Goal: Register for event/course

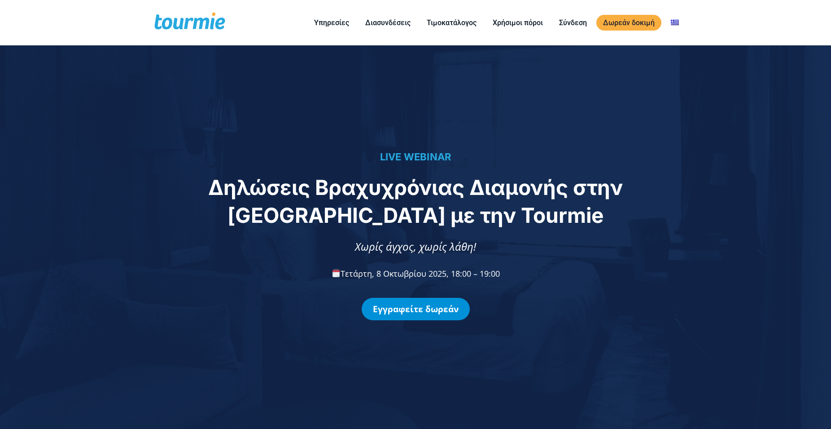
click at [422, 309] on link "Εγγραφείτε δωρεάν" at bounding box center [416, 309] width 108 height 22
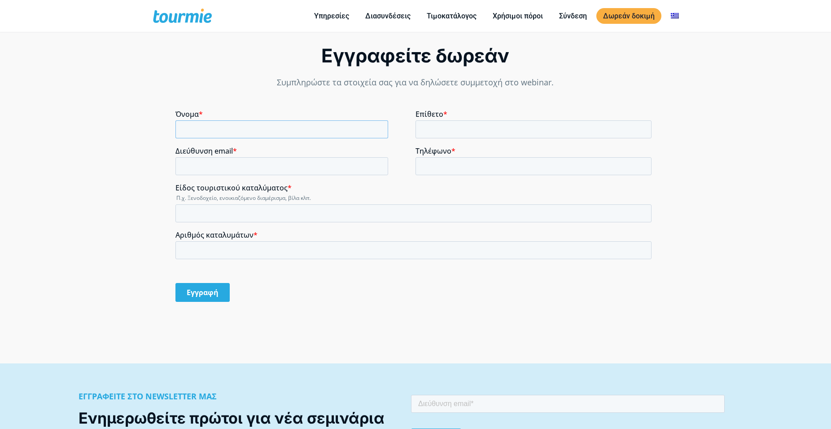
click at [305, 136] on input "Όνομα *" at bounding box center [282, 129] width 213 height 18
click at [310, 132] on input "Όνομα *" at bounding box center [282, 129] width 213 height 18
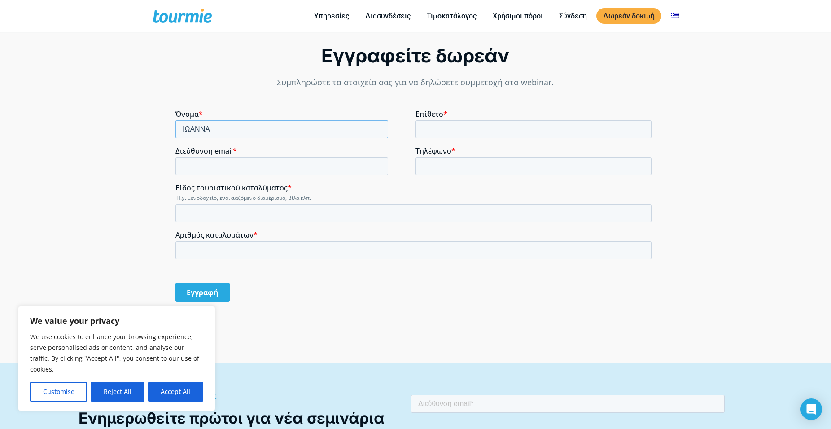
type input "ΙΩΑΝΝΑ"
type input "ΠΑΠΑΘΑΝΑΣΑΚΗ"
type input "ioannap81@yahoo.gr"
type input "2102838005"
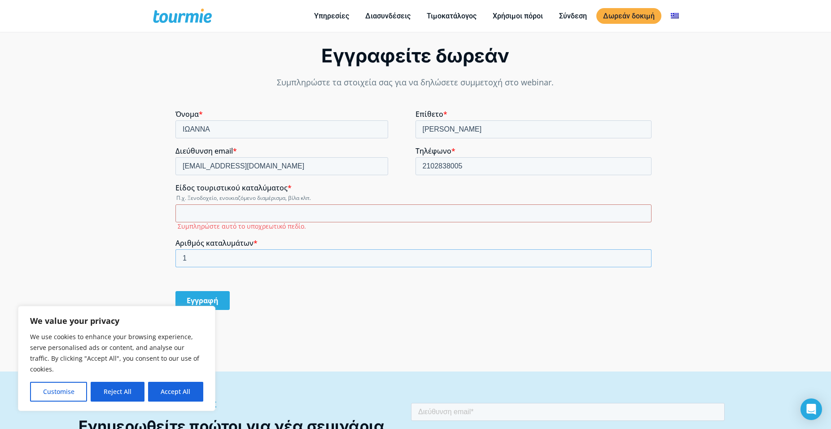
type input "1"
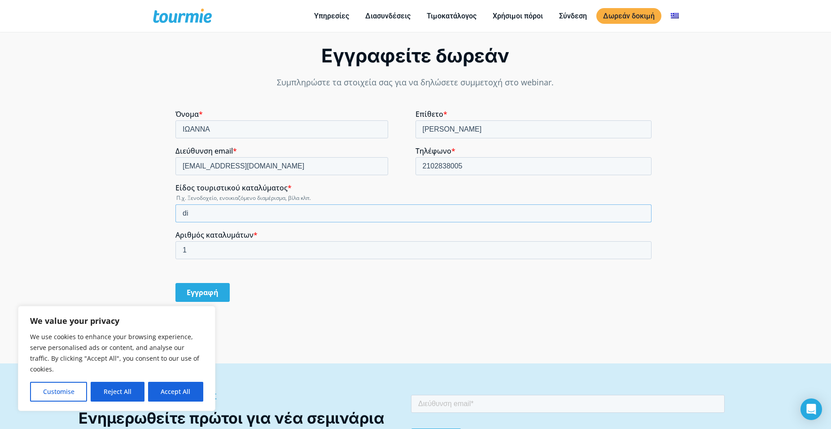
type input "d"
type input "ΔΙΑΜΕΡΙΣΜΑ ΒΡΑΧΥΧΡΟΝΙΑΣ ΜΙΣΘΩΣΗΣ"
click at [177, 397] on button "Accept All" at bounding box center [175, 392] width 55 height 20
checkbox input "true"
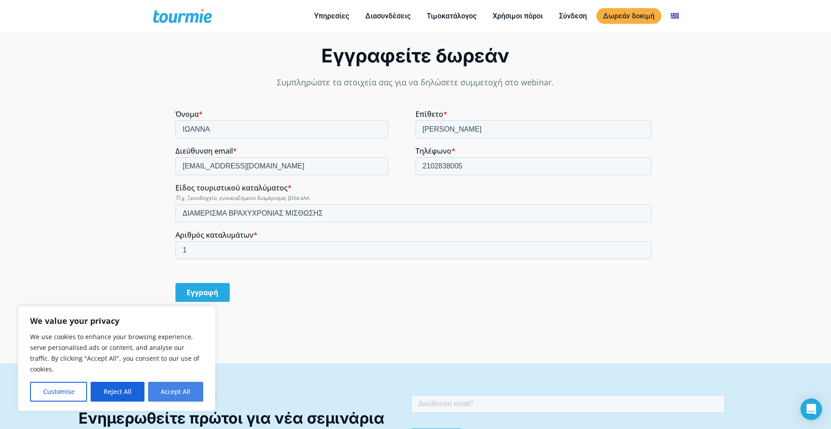
checkbox input "true"
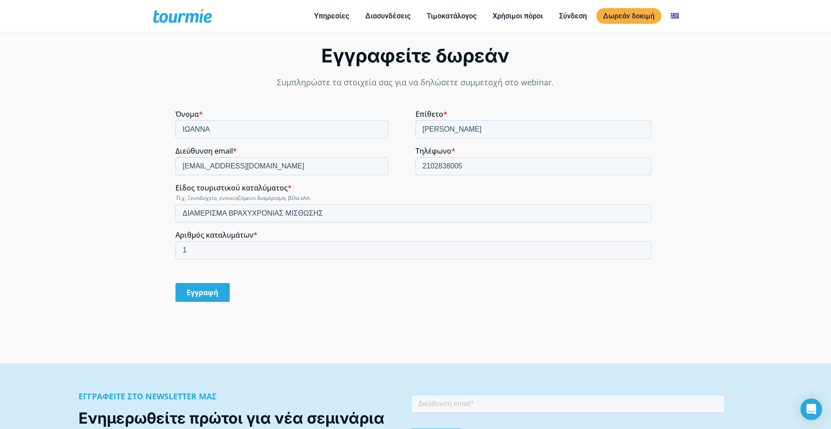
click at [214, 295] on input "Εγγραφή" at bounding box center [203, 292] width 54 height 19
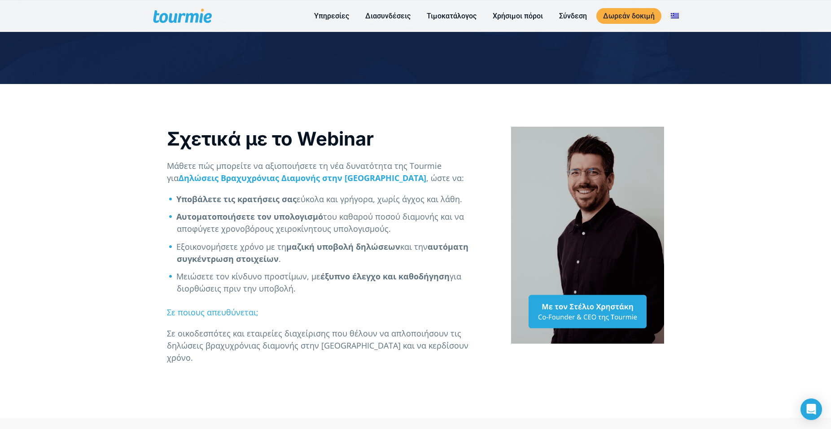
scroll to position [306, 0]
